Goal: Information Seeking & Learning: Check status

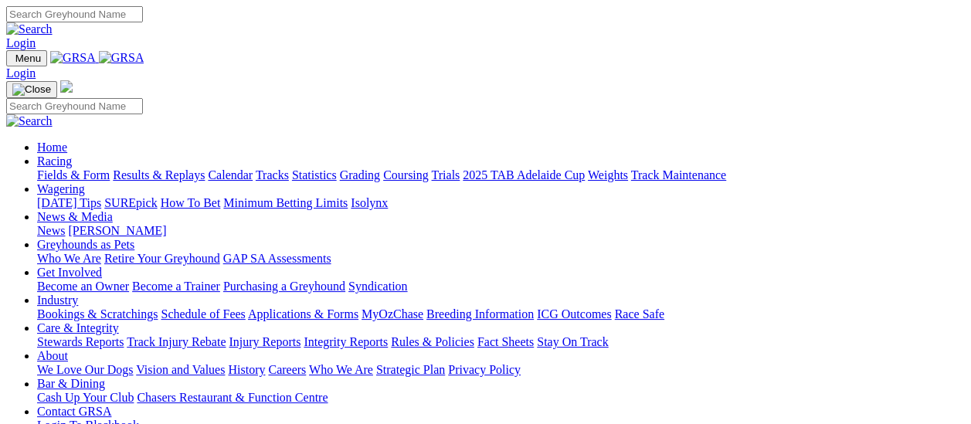
click at [172, 168] on link "Results & Replays" at bounding box center [159, 174] width 92 height 13
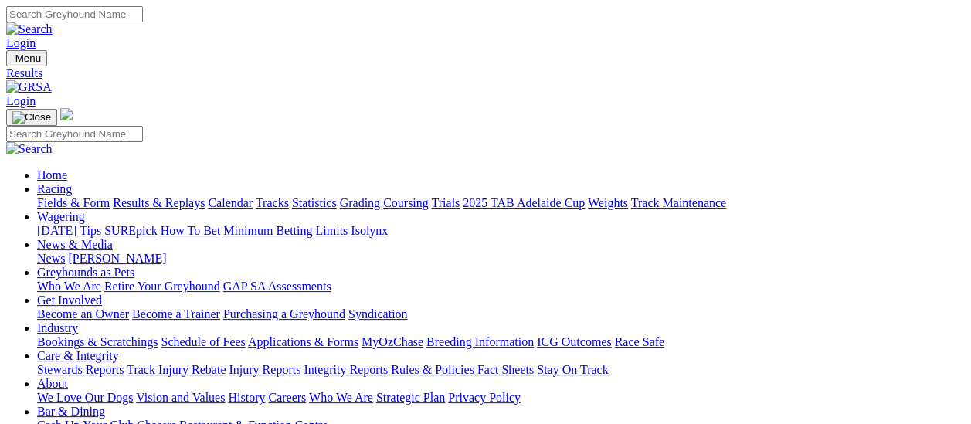
click at [37, 196] on link "Fields & Form" at bounding box center [73, 202] width 73 height 13
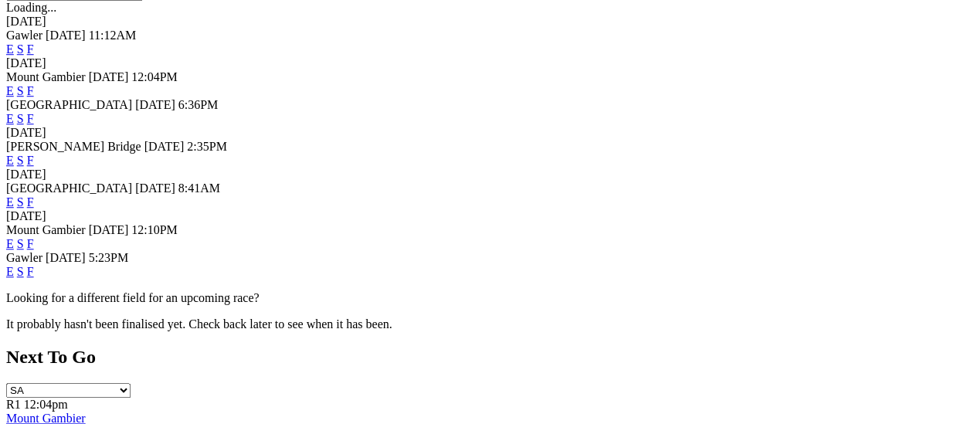
scroll to position [541, 0]
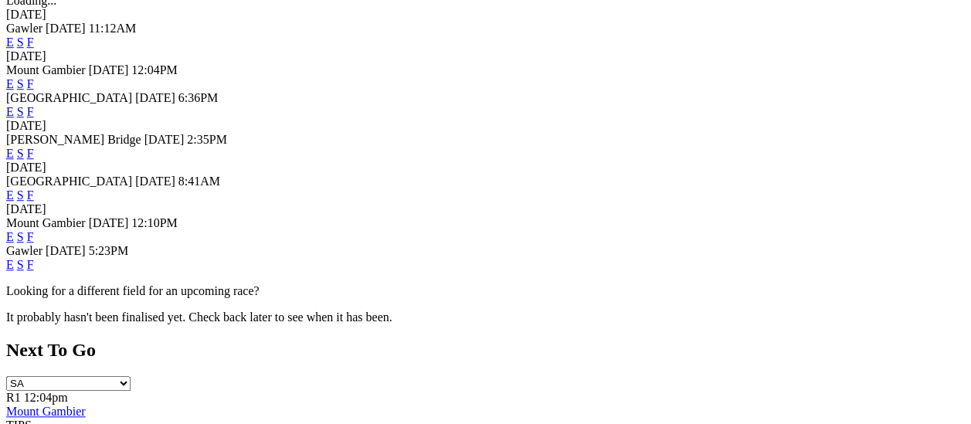
click at [34, 258] on link "F" at bounding box center [30, 264] width 7 height 13
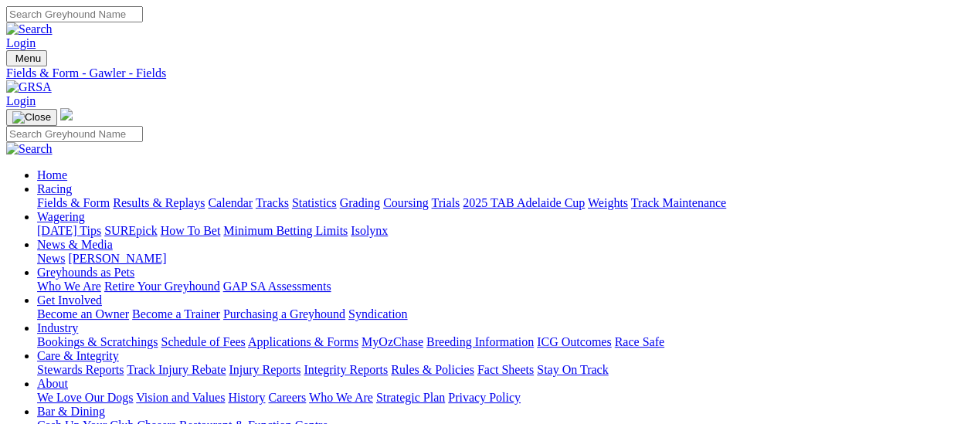
click at [168, 196] on link "Results & Replays" at bounding box center [159, 202] width 92 height 13
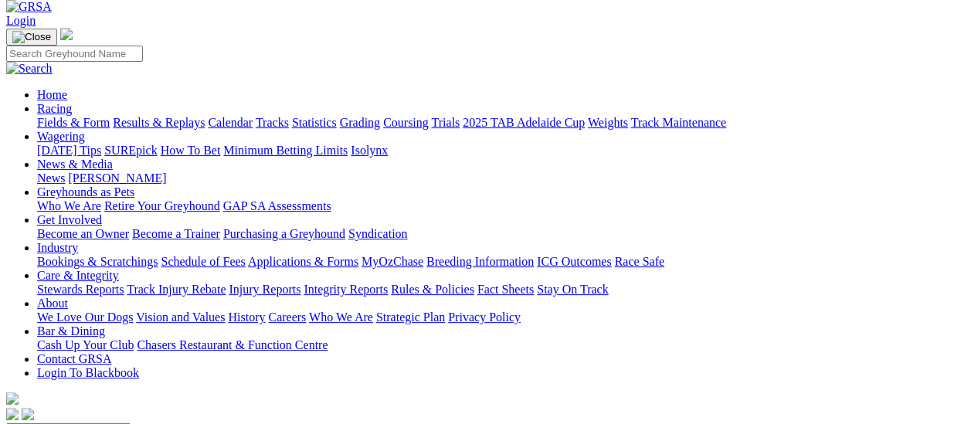
scroll to position [77, 0]
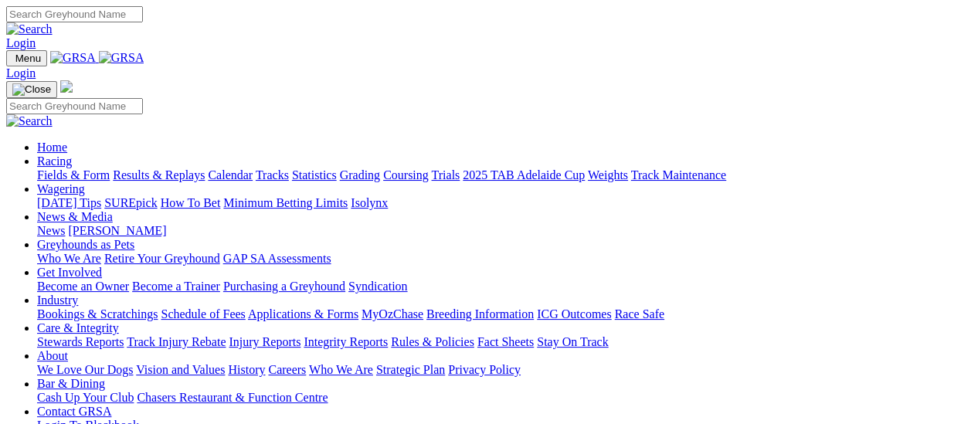
click at [171, 168] on link "Results & Replays" at bounding box center [159, 174] width 92 height 13
